Goal: Task Accomplishment & Management: Manage account settings

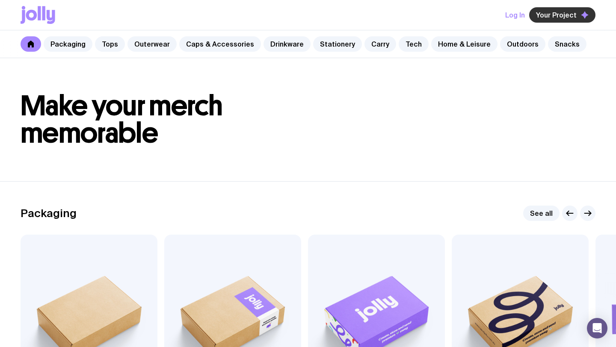
click at [555, 18] on span "Your Project" at bounding box center [556, 15] width 41 height 9
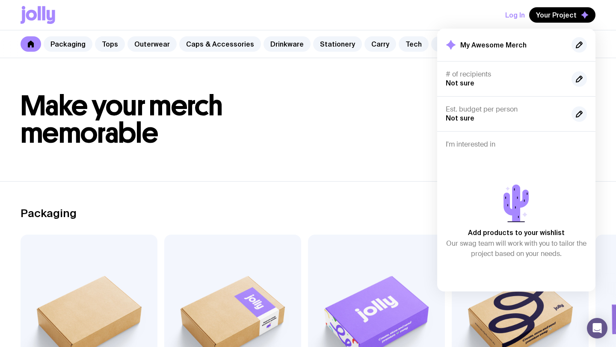
click at [515, 17] on button "Log In" at bounding box center [515, 14] width 20 height 15
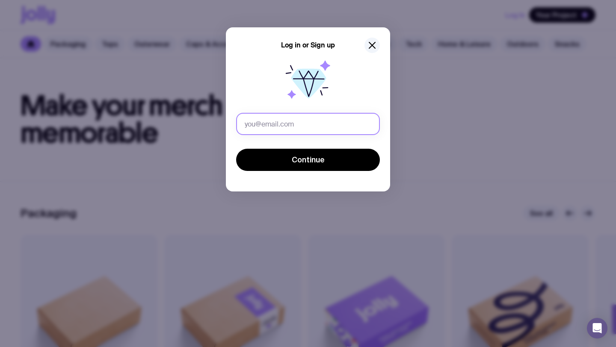
click at [310, 122] on input "text" at bounding box center [308, 124] width 144 height 22
type input "[PERSON_NAME][EMAIL_ADDRESS][DOMAIN_NAME]"
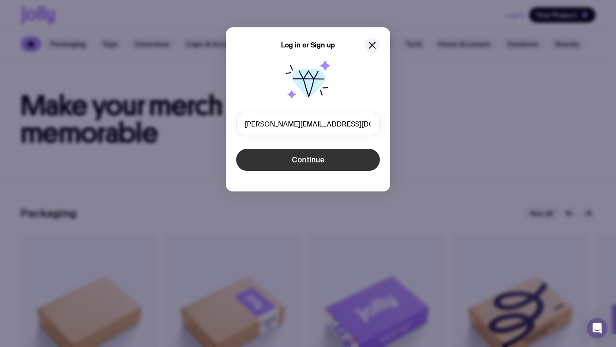
click at [308, 167] on button "Continue" at bounding box center [308, 160] width 144 height 22
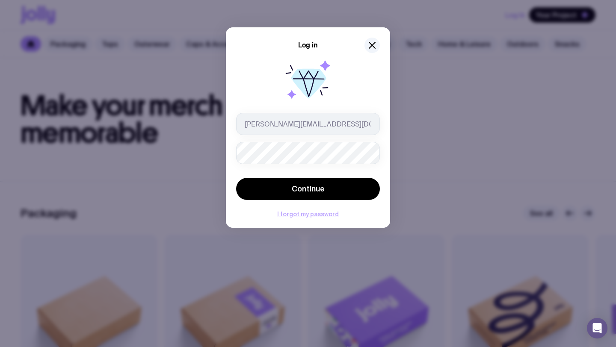
click at [311, 215] on button "I forgot my password" at bounding box center [308, 214] width 62 height 7
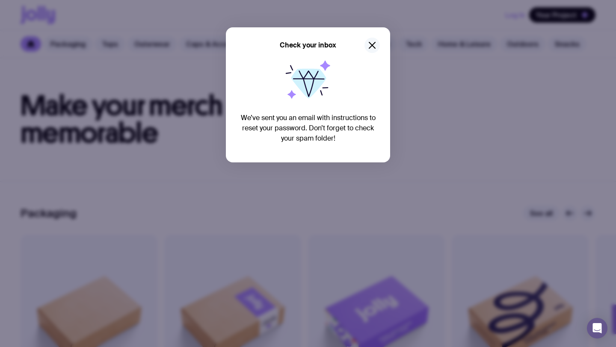
click at [373, 43] on icon "button" at bounding box center [372, 45] width 10 height 10
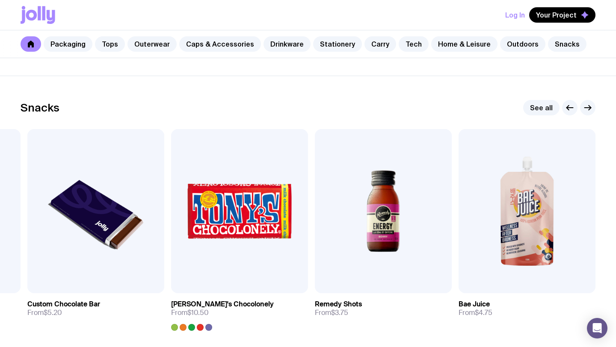
scroll to position [2892, 0]
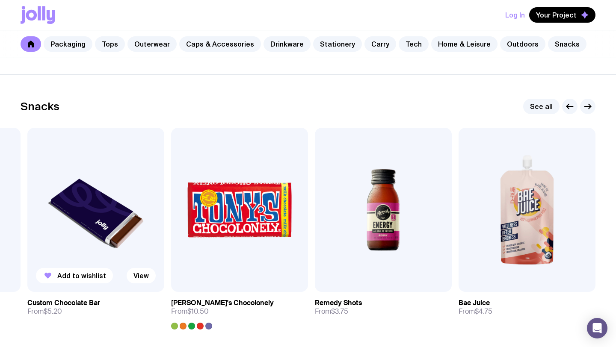
click at [94, 198] on img at bounding box center [95, 210] width 137 height 164
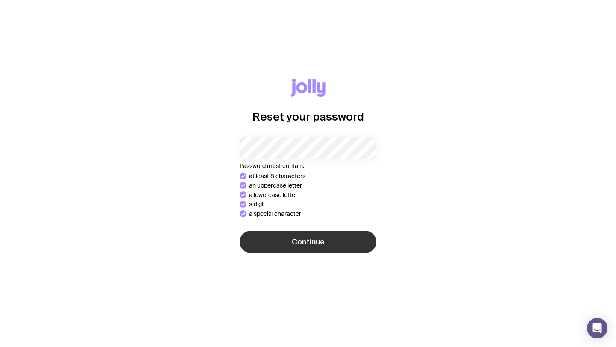
click at [300, 245] on div "Reset your password Password must contain: at least 8 characters an uppercase l…" at bounding box center [308, 174] width 575 height 190
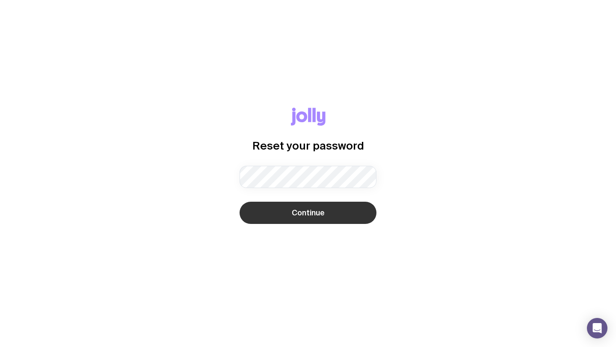
click at [312, 216] on span "Continue" at bounding box center [308, 213] width 33 height 10
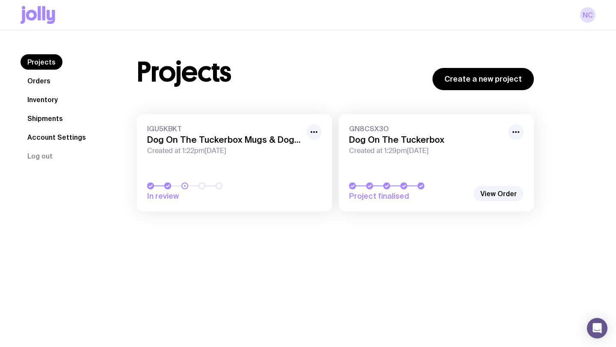
click at [264, 178] on link "IGU5KBKT Dog On The Tuckerbox Mugs & Dog Items Created at 1:22pm, Tue 19th Aug …" at bounding box center [234, 162] width 195 height 97
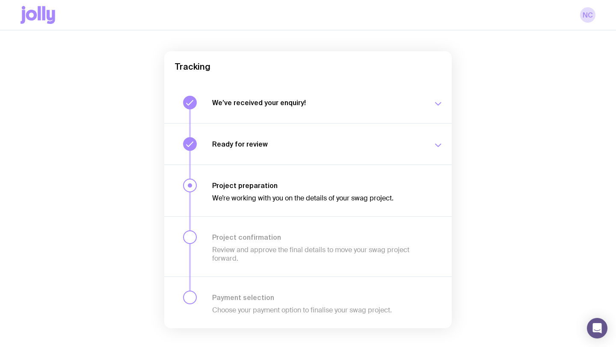
scroll to position [61, 0]
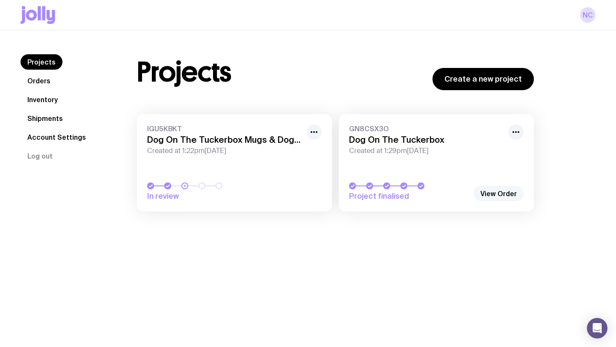
click at [502, 195] on link "View Order" at bounding box center [498, 193] width 50 height 15
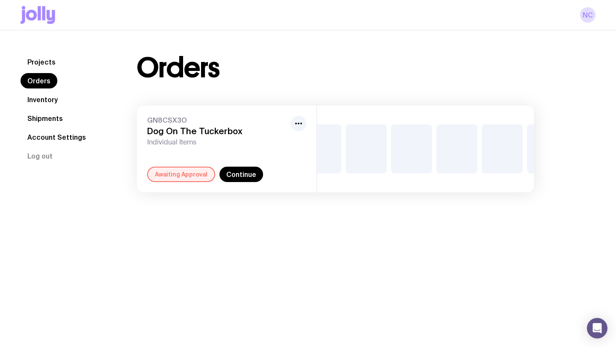
scroll to position [0, 290]
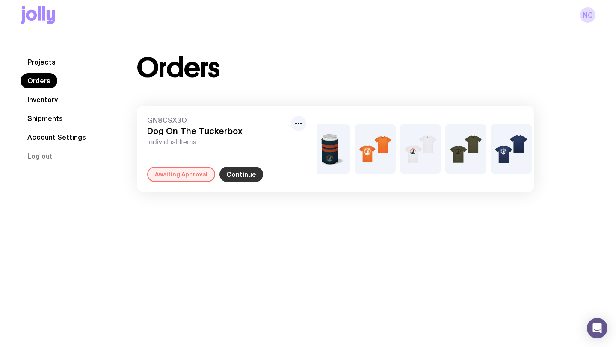
click at [239, 178] on link "Continue" at bounding box center [241, 174] width 44 height 15
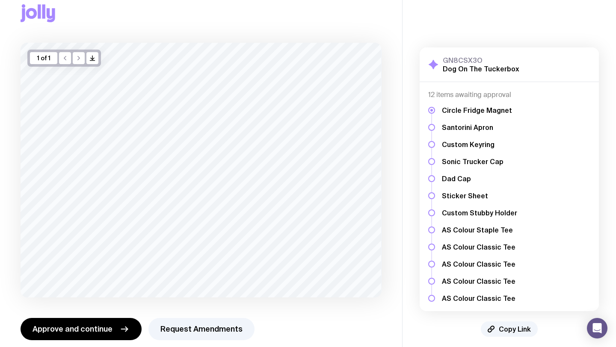
scroll to position [27, 0]
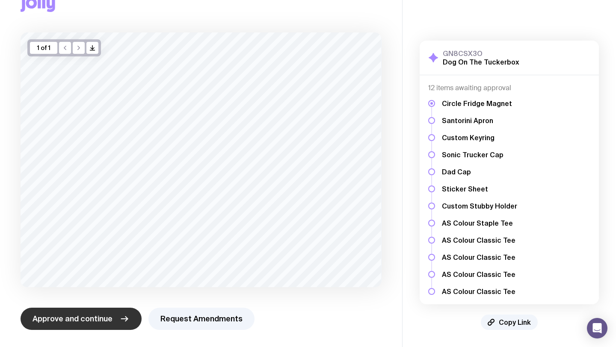
click at [78, 319] on span "Approve and continue" at bounding box center [72, 319] width 80 height 10
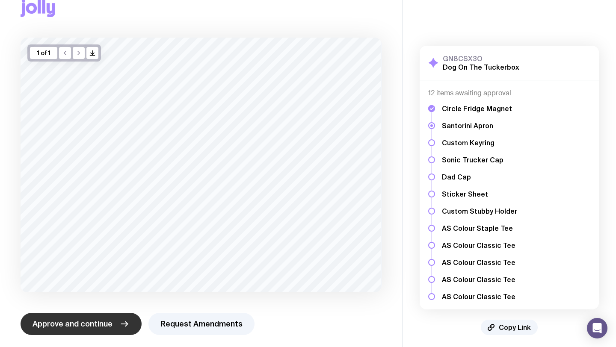
scroll to position [22, 0]
click at [77, 322] on span "Approve and continue" at bounding box center [72, 324] width 80 height 10
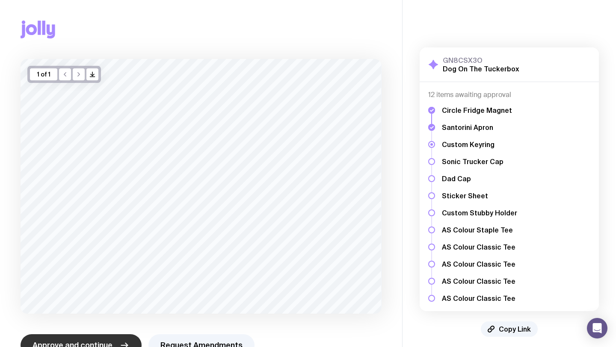
scroll to position [27, 0]
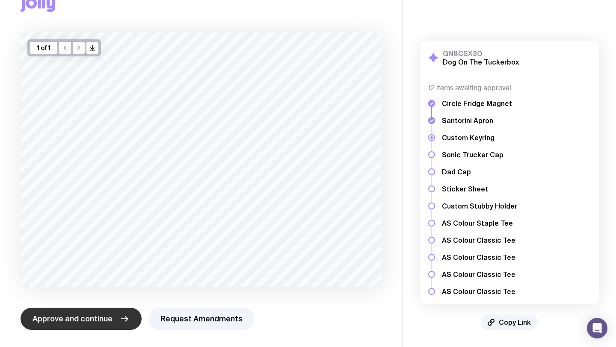
click at [77, 323] on span "Approve and continue" at bounding box center [72, 319] width 80 height 10
click at [79, 319] on span "Approve and continue" at bounding box center [72, 319] width 80 height 10
click at [80, 319] on span "Approve and continue" at bounding box center [72, 319] width 80 height 10
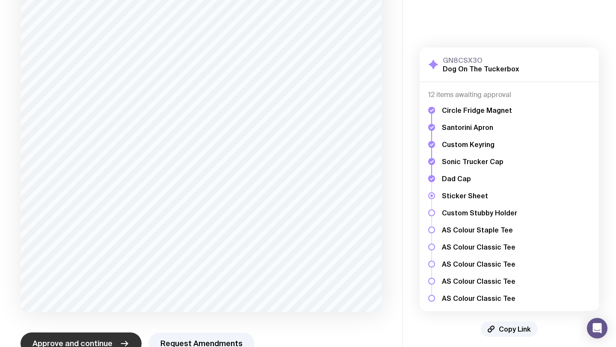
scroll to position [282, 0]
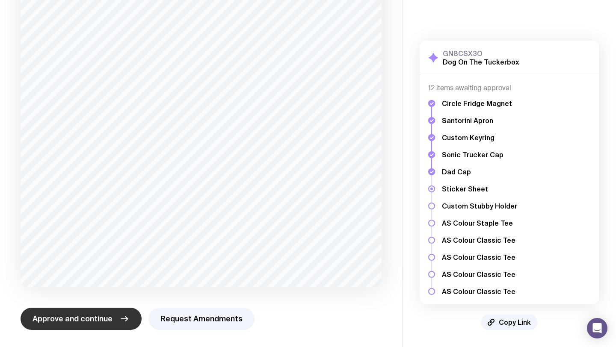
click at [80, 320] on span "Approve and continue" at bounding box center [72, 319] width 80 height 10
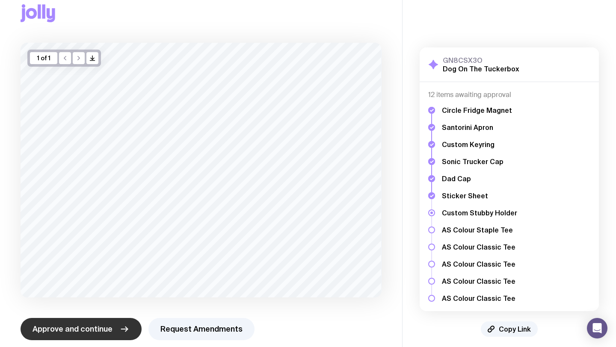
scroll to position [27, 0]
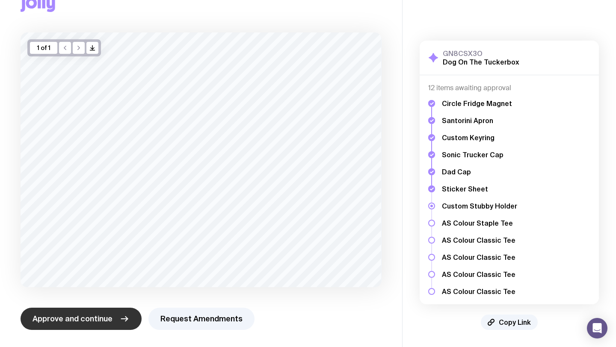
click at [79, 321] on span "Approve and continue" at bounding box center [72, 319] width 80 height 10
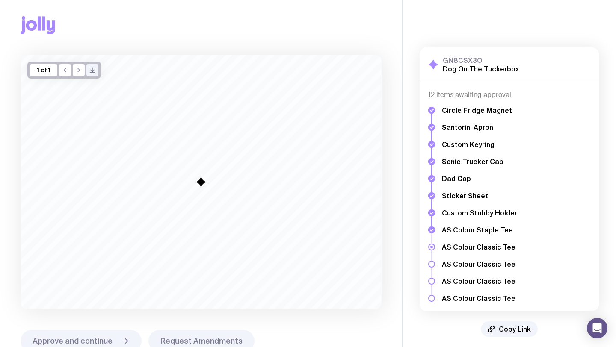
scroll to position [0, 0]
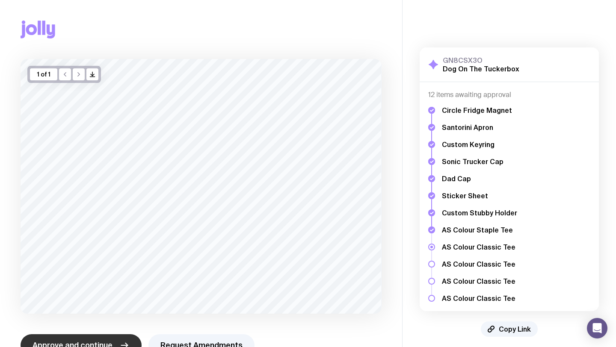
click at [77, 339] on button "Approve and continue" at bounding box center [81, 345] width 121 height 22
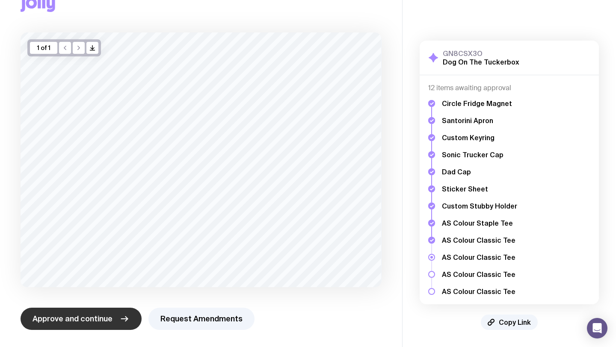
click at [84, 319] on span "Approve and continue" at bounding box center [72, 319] width 80 height 10
click at [88, 319] on span "Approve and continue" at bounding box center [72, 319] width 80 height 10
click at [76, 319] on span "Approve and continue" at bounding box center [72, 319] width 80 height 10
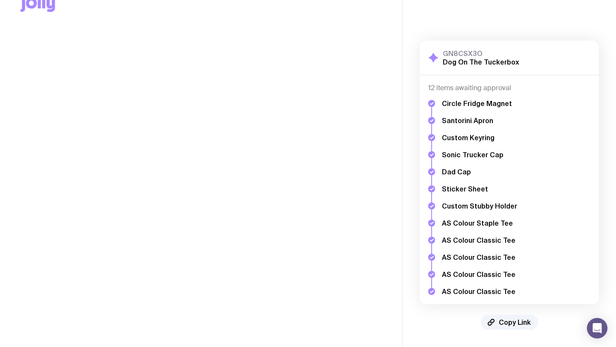
scroll to position [0, 0]
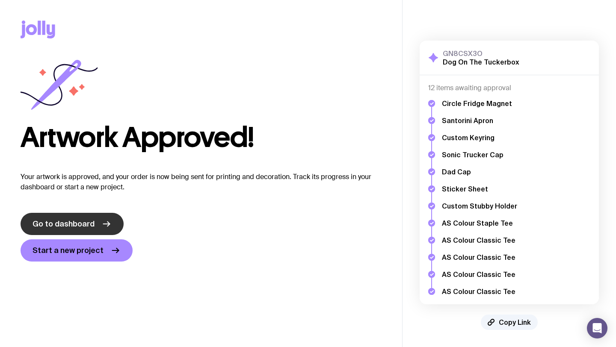
click at [73, 223] on span "Go to dashboard" at bounding box center [63, 224] width 62 height 10
